Goal: Check status: Check status

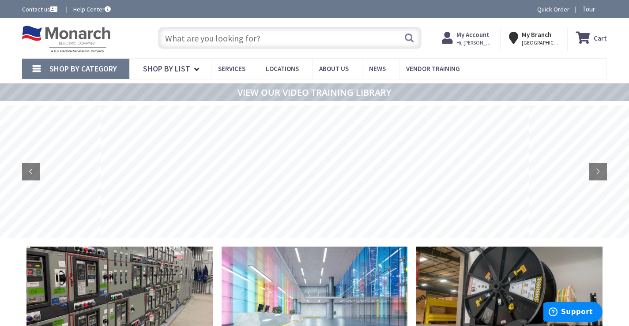
click at [478, 36] on strong "My Account" at bounding box center [472, 34] width 33 height 8
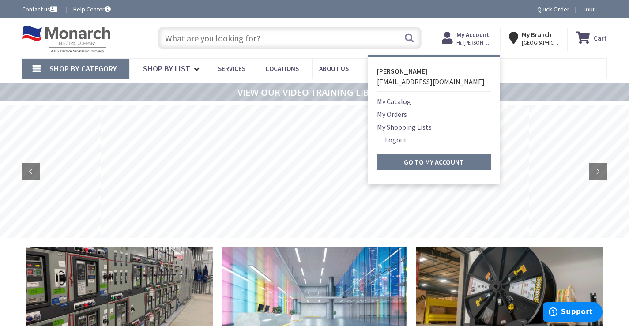
click at [398, 114] on link "My Orders" at bounding box center [392, 114] width 30 height 11
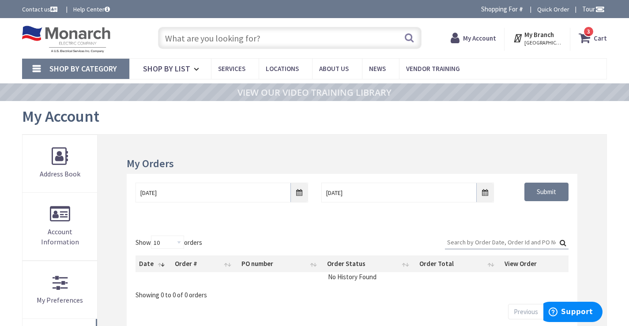
drag, startPoint x: 628, startPoint y: 64, endPoint x: 630, endPoint y: 70, distance: 6.8
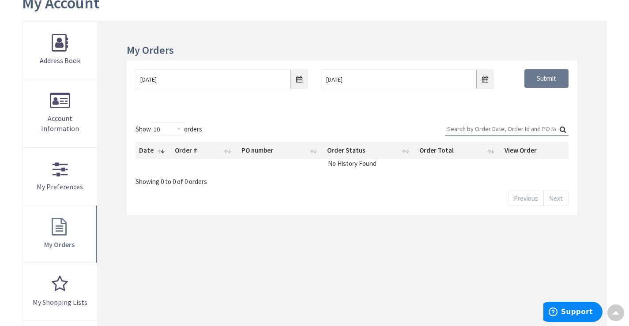
scroll to position [117, 0]
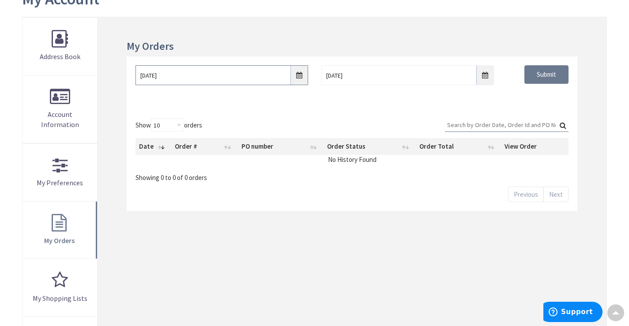
click at [302, 75] on input "9/2/2025" at bounding box center [221, 75] width 173 height 20
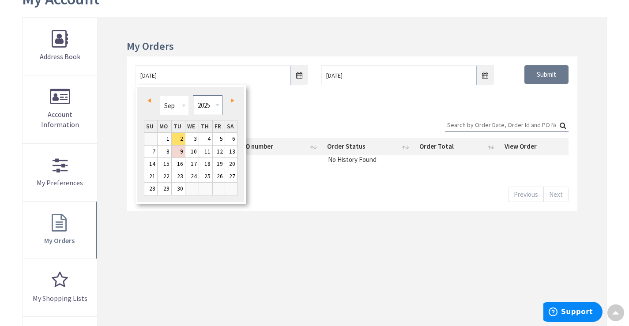
click at [205, 104] on select "1980 1981 1982 1983 1984 1985 1986 1987 1988 1989 1990 1991 1992 1993 1994 1995…" at bounding box center [208, 105] width 30 height 20
type input "09/01/2024"
click at [536, 79] on input "Submit" at bounding box center [546, 74] width 44 height 19
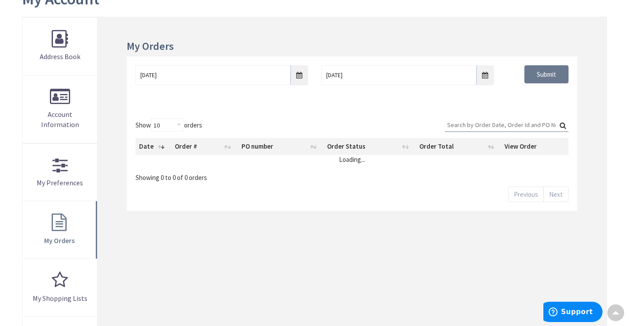
click at [499, 126] on input "Search:" at bounding box center [507, 124] width 124 height 13
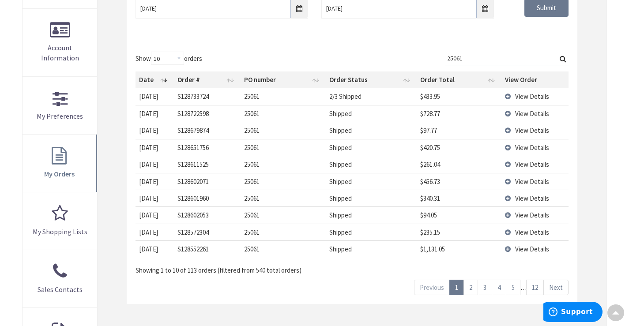
scroll to position [186, 0]
type input "25061"
click at [531, 95] on span "View Details" at bounding box center [532, 95] width 34 height 8
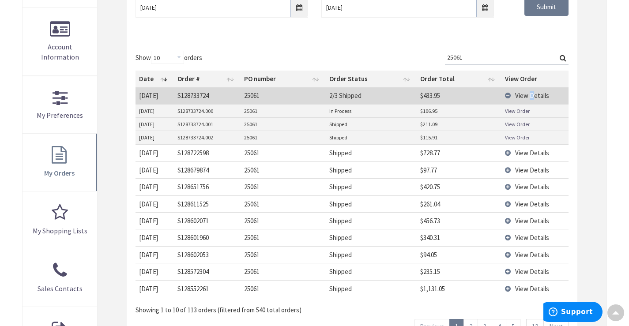
click at [522, 112] on link "View Order" at bounding box center [517, 111] width 25 height 8
click at [516, 136] on link "View Order" at bounding box center [517, 138] width 25 height 8
click at [527, 94] on span "View Details" at bounding box center [532, 95] width 34 height 8
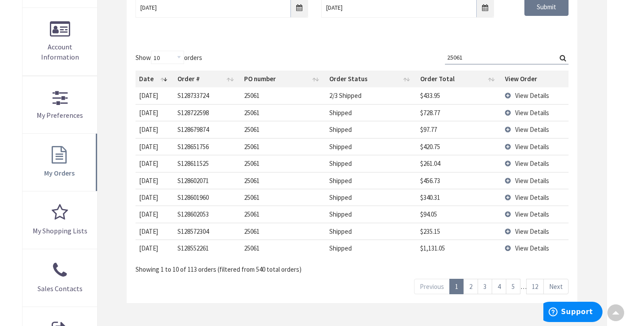
click at [471, 293] on link "2" at bounding box center [470, 286] width 15 height 15
click at [483, 287] on link "3" at bounding box center [484, 286] width 15 height 15
click at [500, 286] on link "4" at bounding box center [499, 286] width 15 height 15
click at [513, 286] on link "5" at bounding box center [513, 286] width 15 height 15
click at [513, 287] on link "6" at bounding box center [513, 286] width 15 height 15
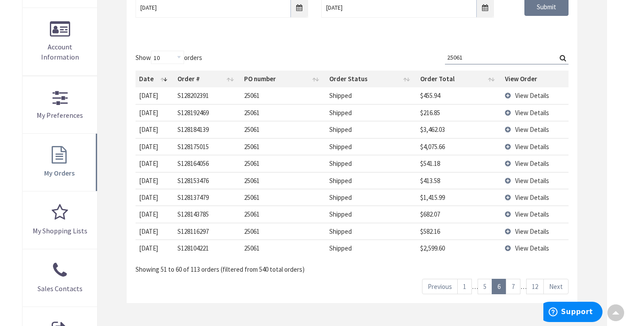
click at [511, 282] on link "7" at bounding box center [513, 286] width 15 height 15
click at [513, 286] on link "8" at bounding box center [513, 286] width 15 height 15
click at [513, 286] on link "9" at bounding box center [513, 286] width 15 height 15
click at [506, 292] on link "10" at bounding box center [501, 286] width 18 height 15
click at [514, 288] on link "11" at bounding box center [518, 286] width 18 height 15
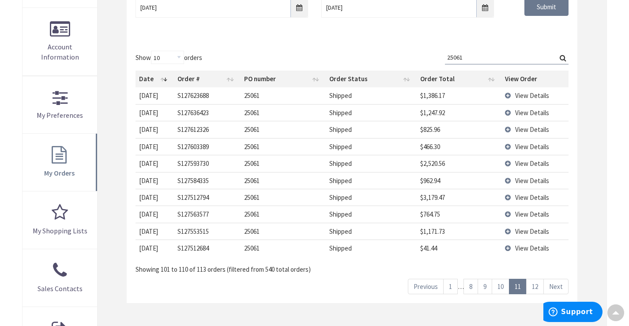
click at [536, 289] on link "12" at bounding box center [535, 286] width 18 height 15
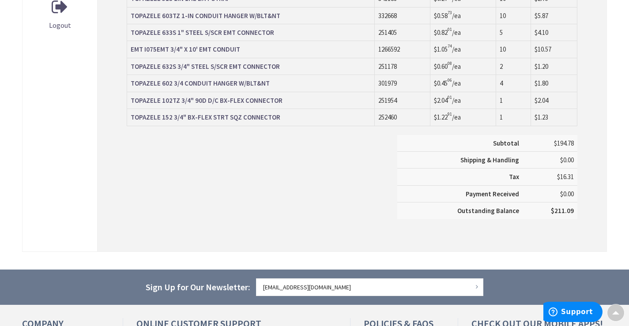
drag, startPoint x: 453, startPoint y: 106, endPoint x: 457, endPoint y: 139, distance: 33.3
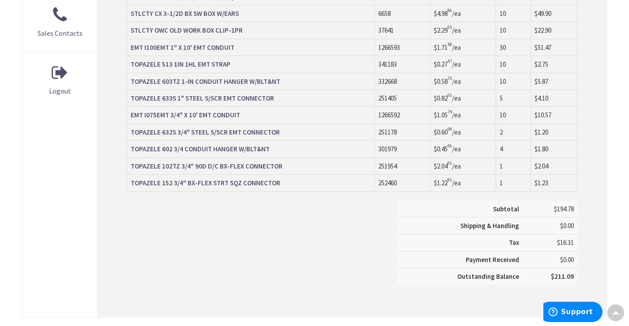
drag, startPoint x: 398, startPoint y: 173, endPoint x: 387, endPoint y: 139, distance: 34.7
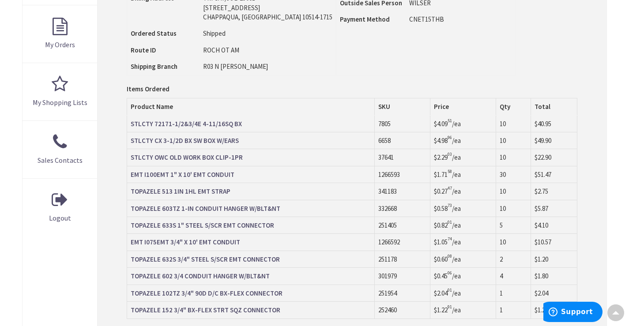
drag, startPoint x: 321, startPoint y: 259, endPoint x: 322, endPoint y: 207, distance: 53.0
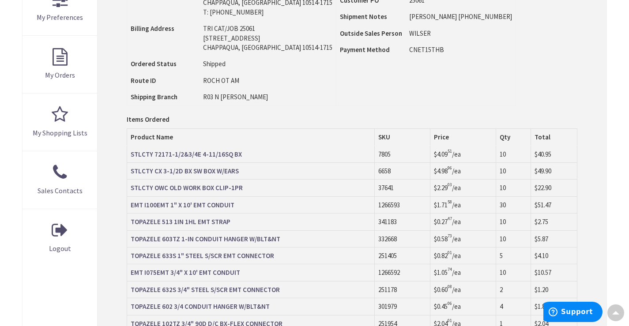
drag, startPoint x: 283, startPoint y: 91, endPoint x: 324, endPoint y: 24, distance: 78.6
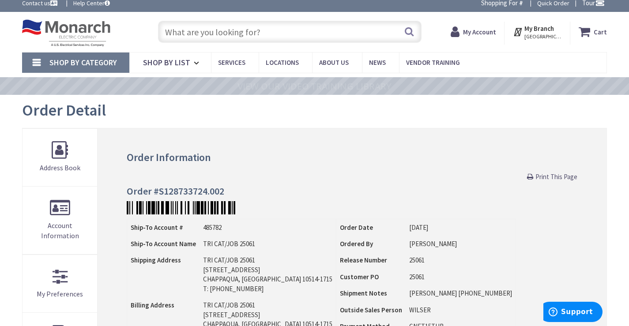
scroll to position [44, 0]
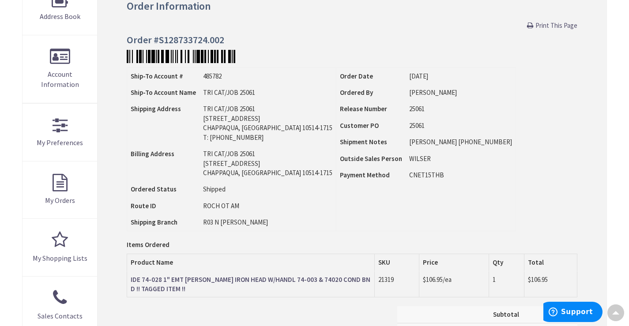
drag, startPoint x: 398, startPoint y: 112, endPoint x: 396, endPoint y: 145, distance: 33.6
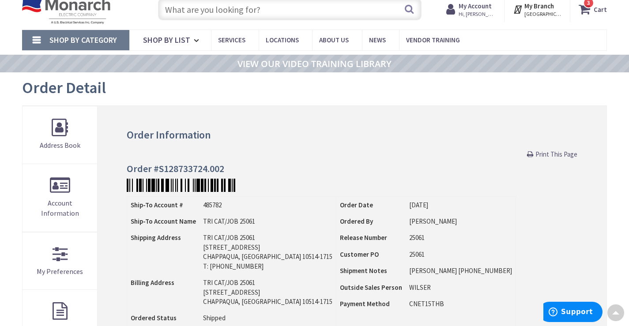
scroll to position [11, 0]
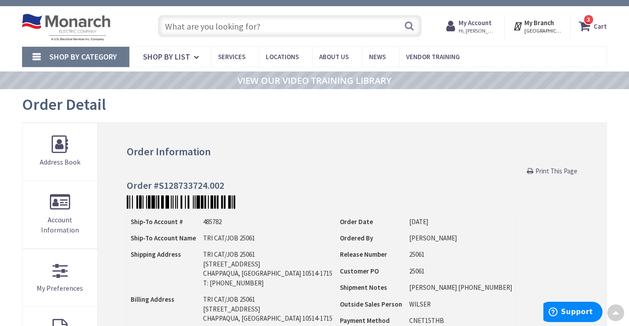
drag, startPoint x: 436, startPoint y: 66, endPoint x: 447, endPoint y: 34, distance: 33.9
